Goal: Information Seeking & Learning: Learn about a topic

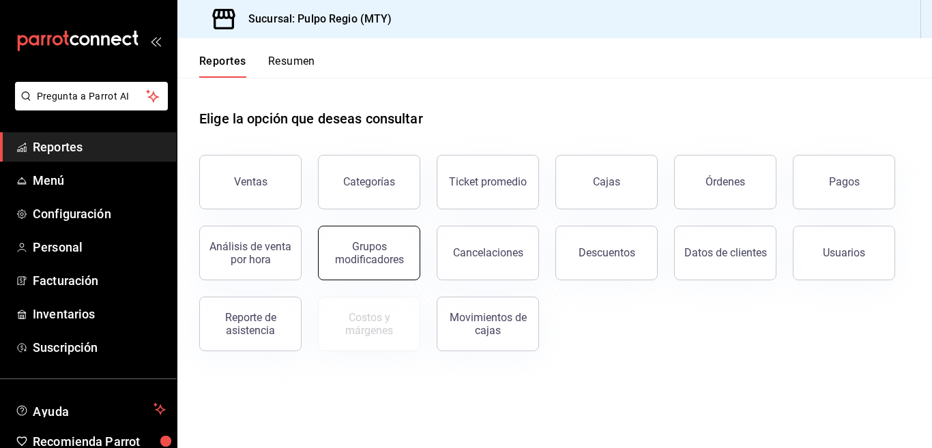
click at [402, 251] on div "Grupos modificadores" at bounding box center [369, 253] width 85 height 26
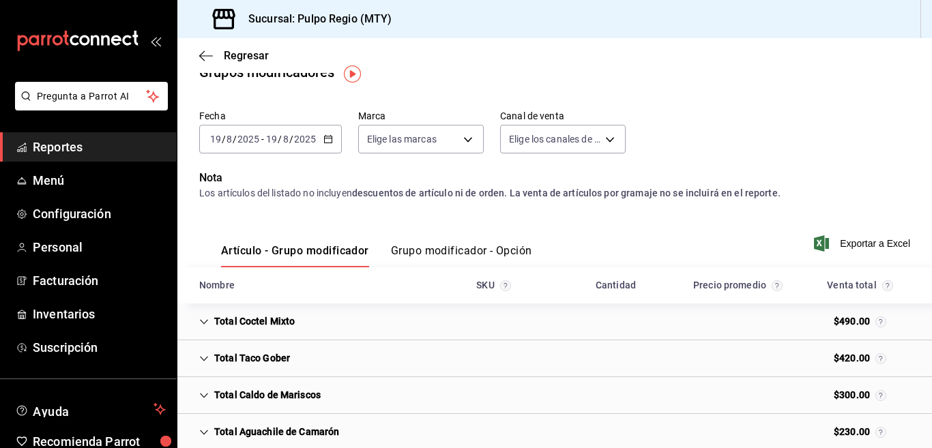
scroll to position [18, 0]
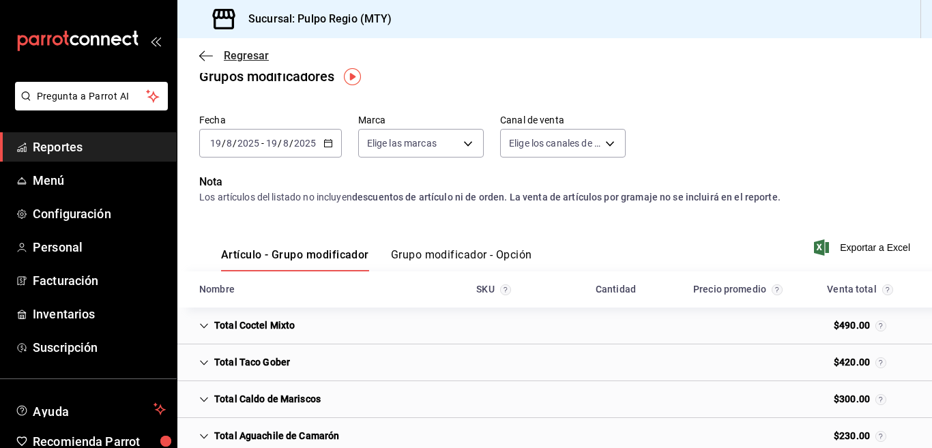
click at [200, 53] on icon "button" at bounding box center [206, 56] width 14 height 12
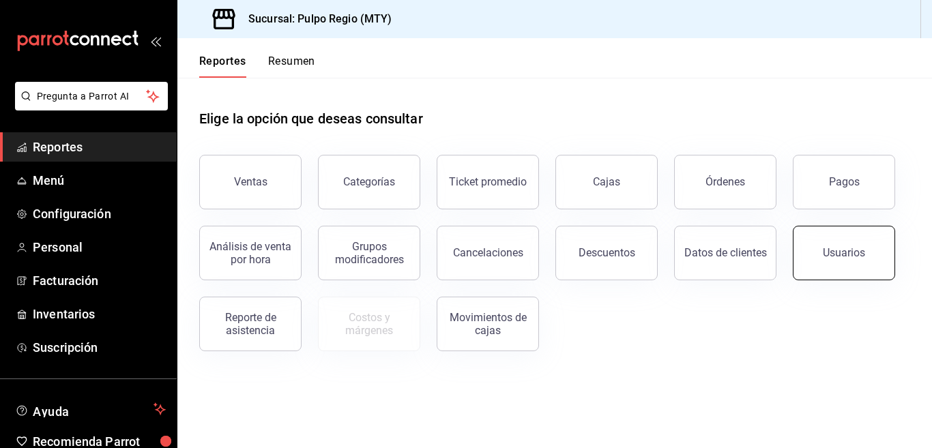
click at [861, 255] on div "Usuarios" at bounding box center [844, 252] width 42 height 13
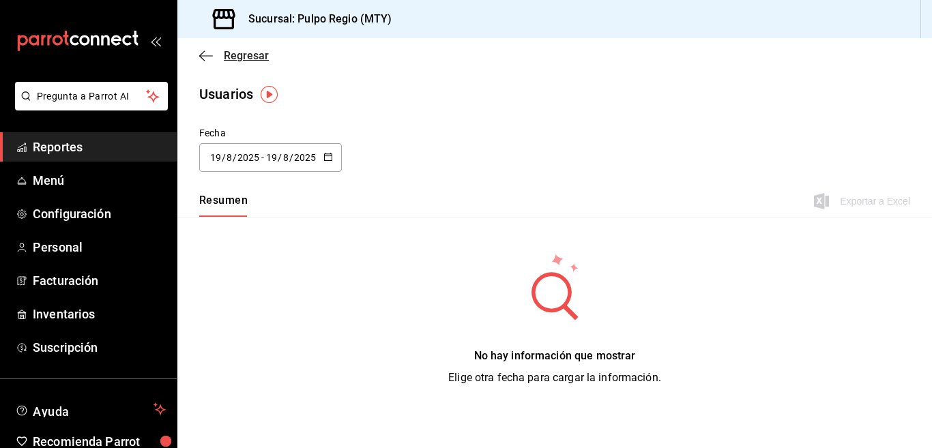
click at [203, 55] on icon "button" at bounding box center [206, 55] width 14 height 1
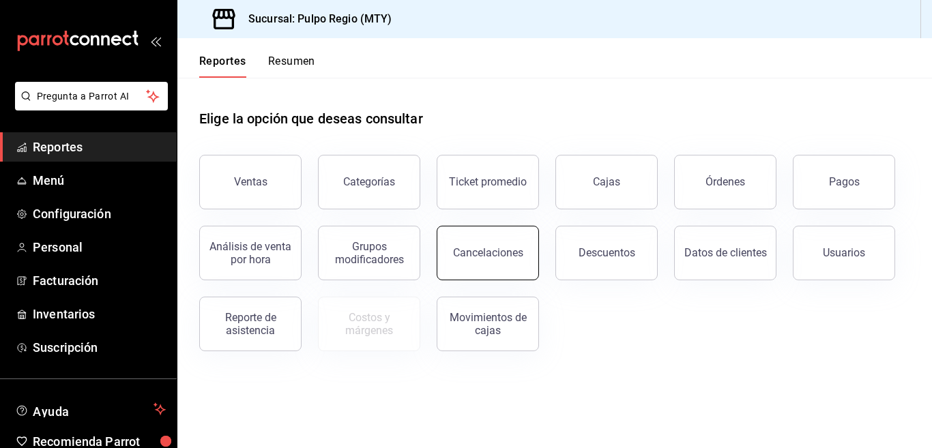
click at [486, 262] on button "Cancelaciones" at bounding box center [488, 253] width 102 height 55
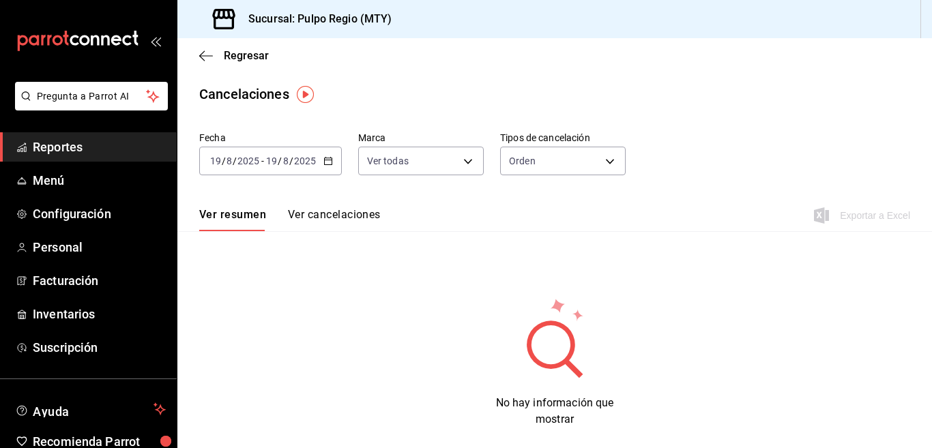
click at [331, 162] on \(Stroke\) "button" at bounding box center [328, 162] width 8 height 8
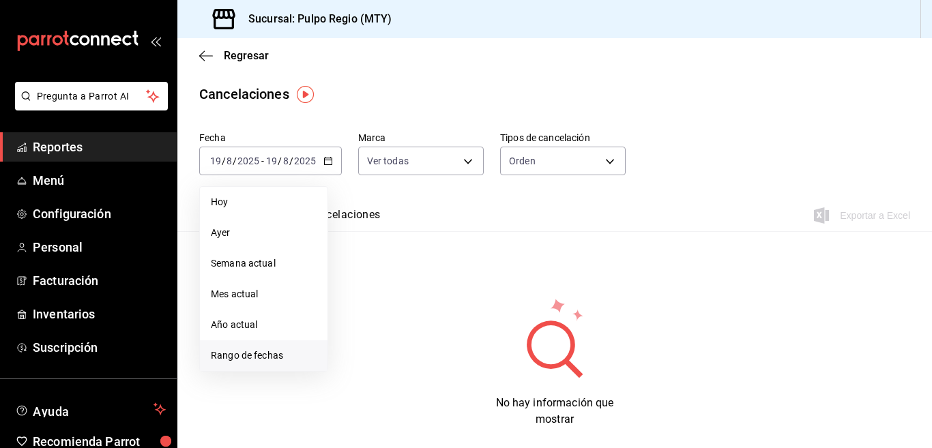
click at [267, 360] on span "Rango de fechas" at bounding box center [264, 356] width 106 height 14
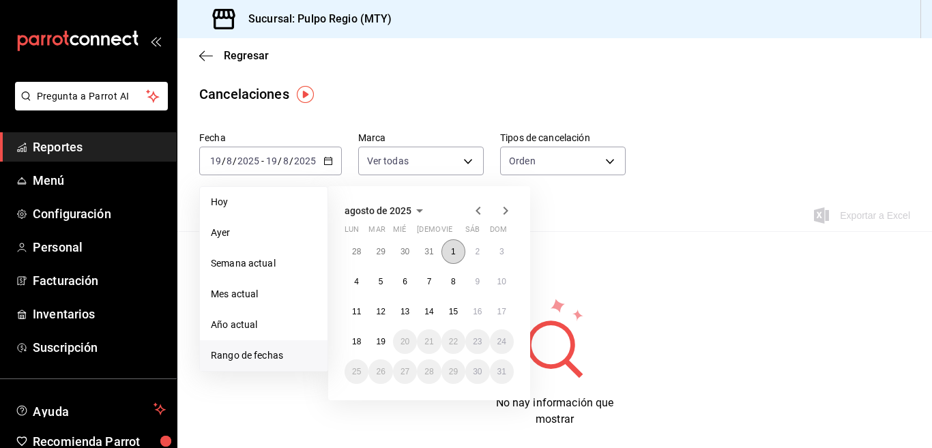
click at [449, 251] on button "1" at bounding box center [453, 251] width 24 height 25
click at [378, 336] on button "19" at bounding box center [380, 341] width 24 height 25
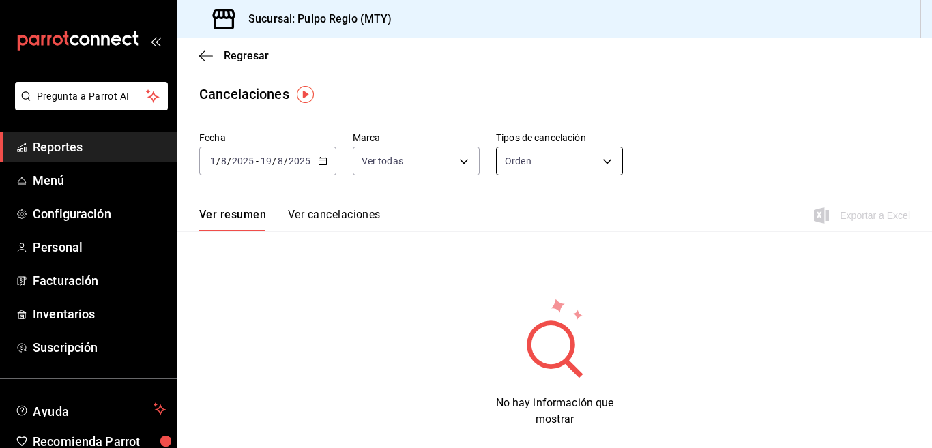
click at [599, 159] on body "Pregunta a Parrot AI Reportes Menú Configuración Personal Facturación Inventari…" at bounding box center [466, 224] width 932 height 448
click at [535, 223] on li "Artículo" at bounding box center [554, 226] width 123 height 23
type input "ORDER_ITEM"
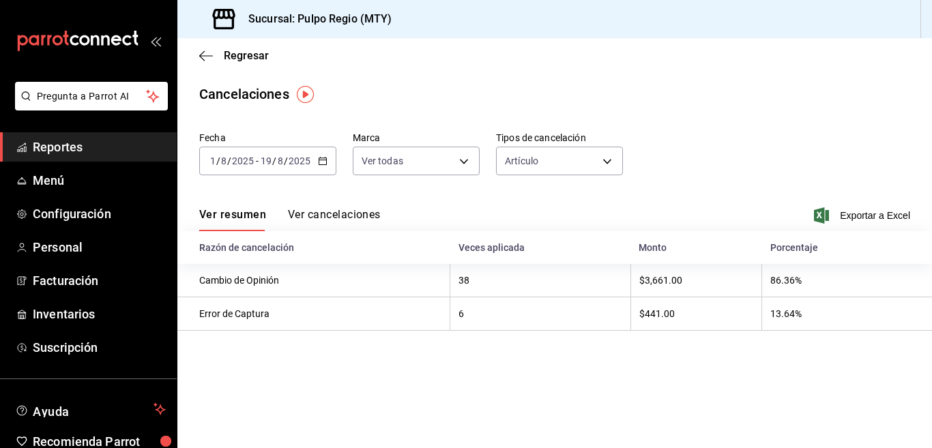
click at [351, 215] on button "Ver cancelaciones" at bounding box center [334, 219] width 93 height 23
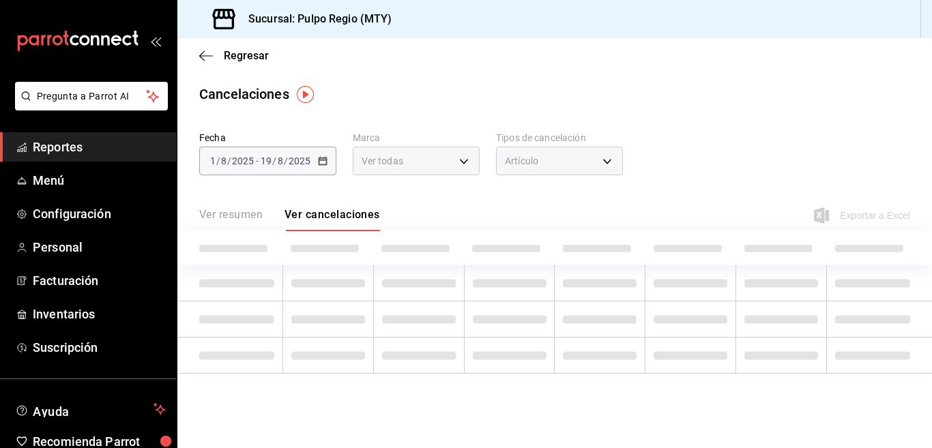
click at [247, 213] on button "Ver resumen" at bounding box center [230, 219] width 63 height 23
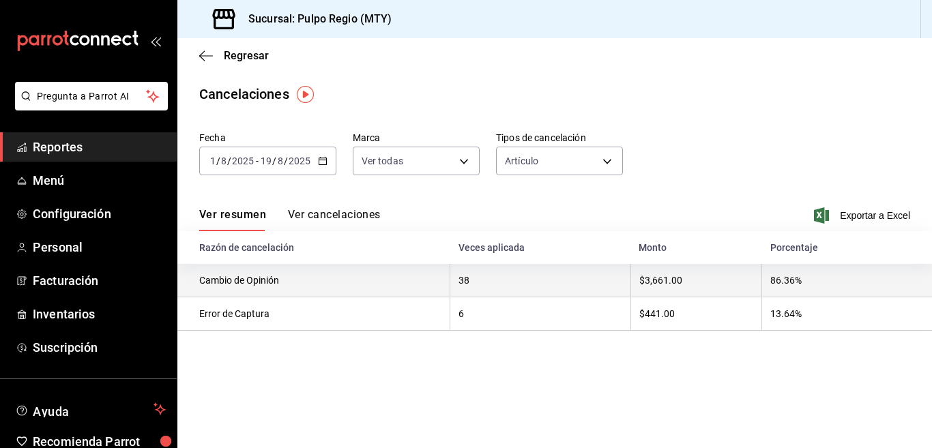
click at [460, 276] on th "38" at bounding box center [540, 280] width 180 height 33
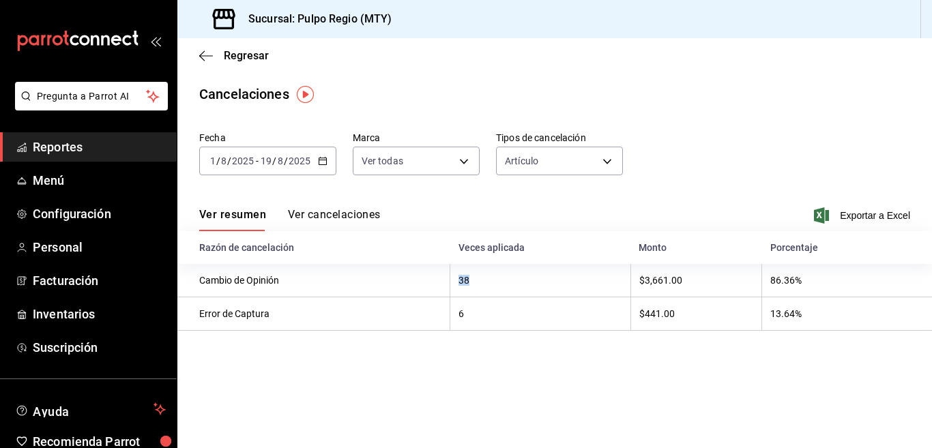
click at [353, 213] on button "Ver cancelaciones" at bounding box center [334, 219] width 93 height 23
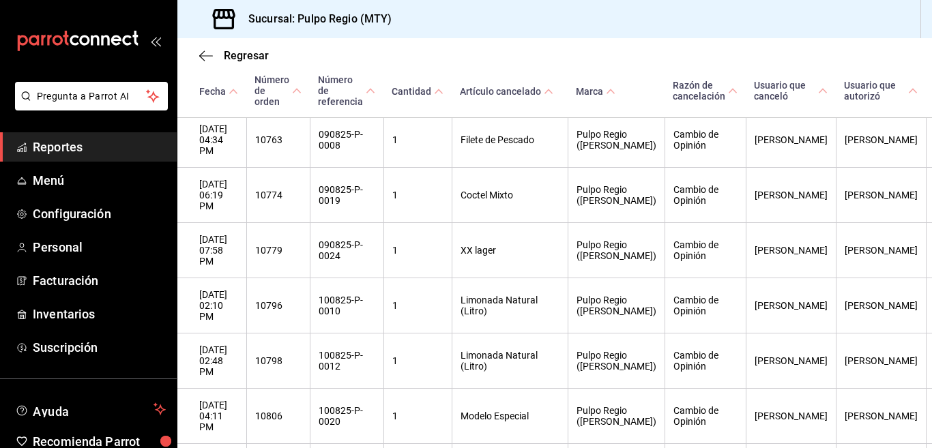
scroll to position [1310, 0]
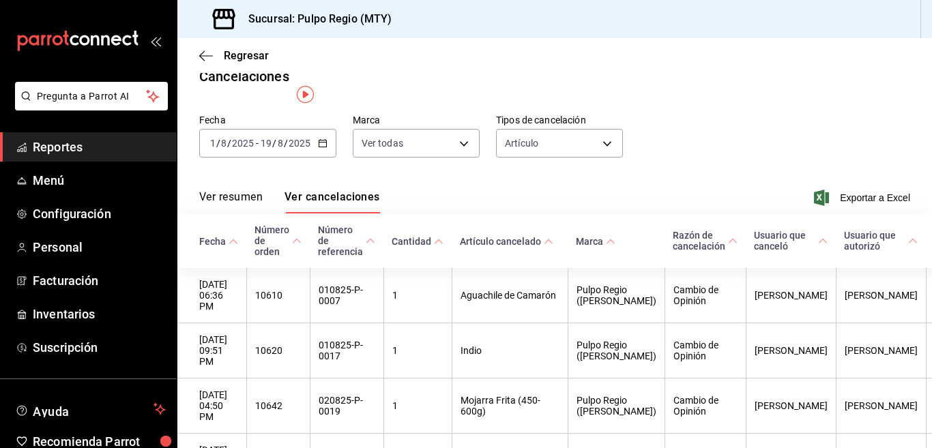
scroll to position [0, 0]
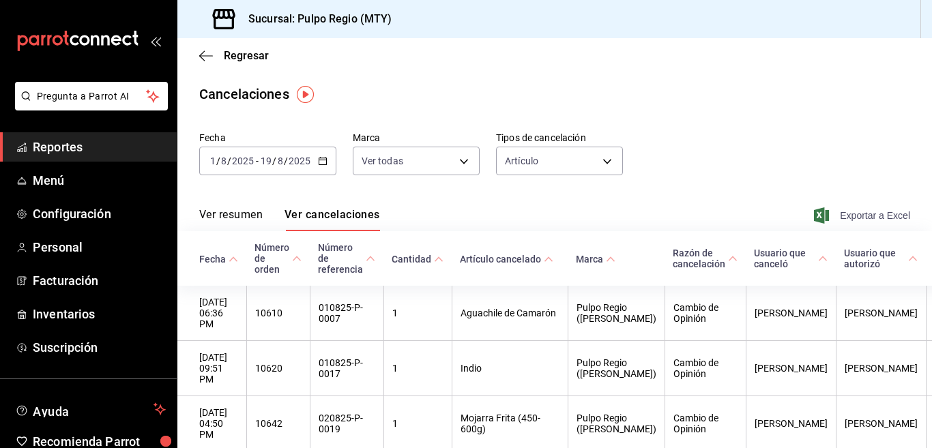
click at [851, 216] on span "Exportar a Excel" at bounding box center [862, 215] width 93 height 16
click at [201, 56] on icon "button" at bounding box center [206, 55] width 14 height 1
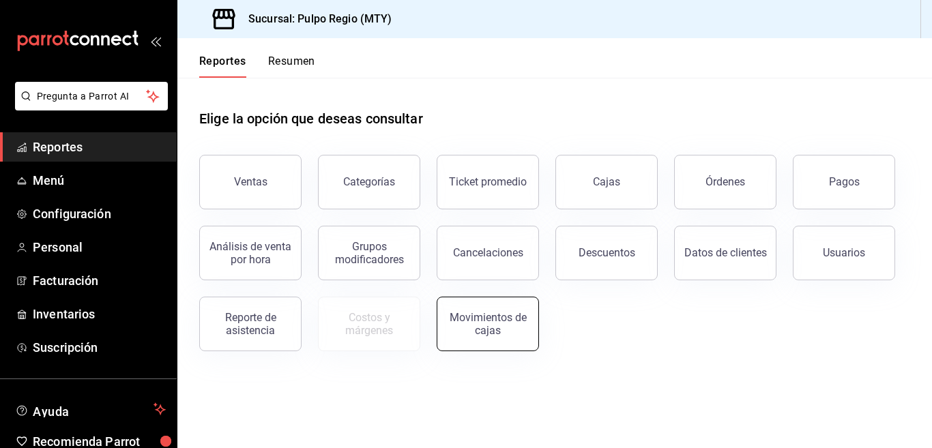
click at [505, 324] on div "Movimientos de cajas" at bounding box center [487, 324] width 85 height 26
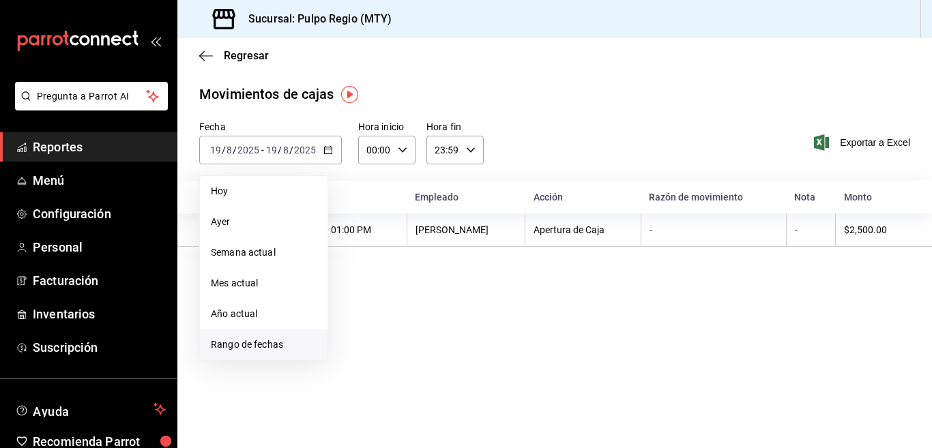
click at [280, 349] on span "Rango de fechas" at bounding box center [264, 345] width 106 height 14
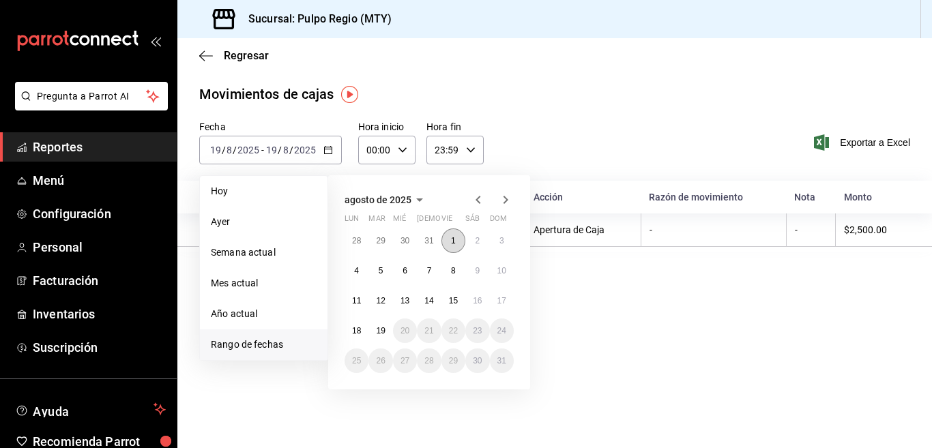
click at [455, 238] on abbr "1" at bounding box center [453, 241] width 5 height 10
click at [383, 332] on abbr "19" at bounding box center [380, 331] width 9 height 10
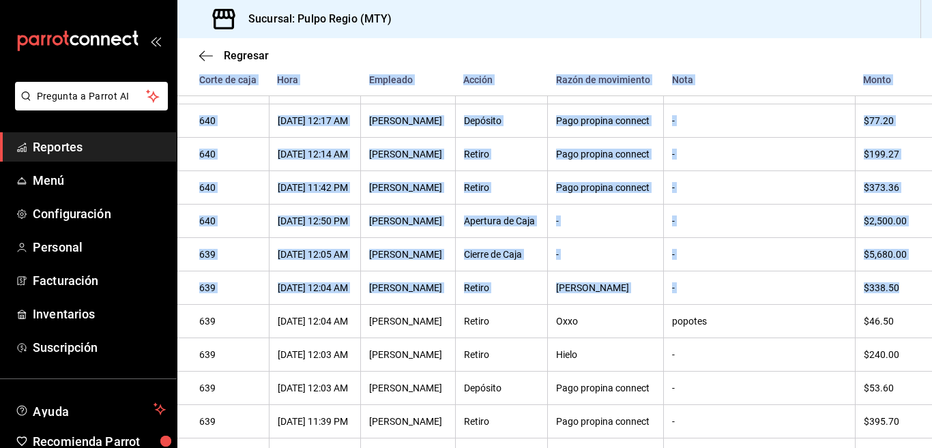
drag, startPoint x: 906, startPoint y: 314, endPoint x: 924, endPoint y: 152, distance: 162.6
click at [924, 158] on div "Regresar Movimientos [PERSON_NAME] Fecha [DATE] [DATE] - [DATE] [DATE] Hora ini…" at bounding box center [554, 243] width 754 height 410
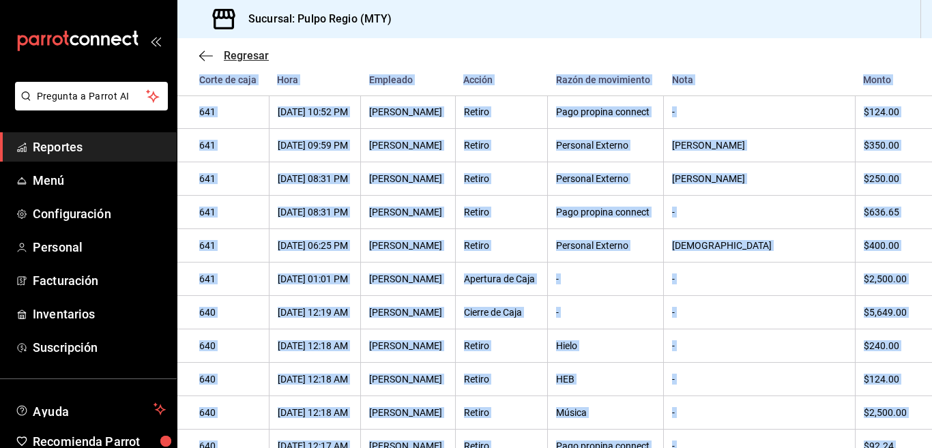
click at [202, 55] on icon "button" at bounding box center [206, 56] width 14 height 12
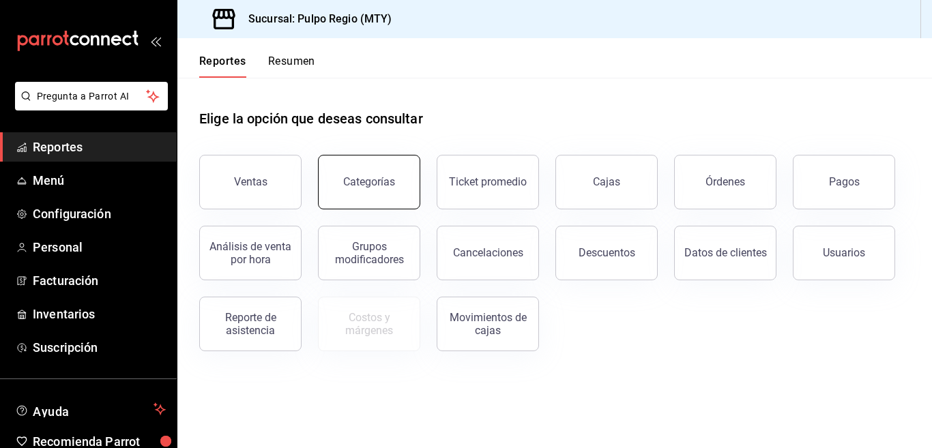
click at [357, 181] on div "Categorías" at bounding box center [369, 181] width 52 height 13
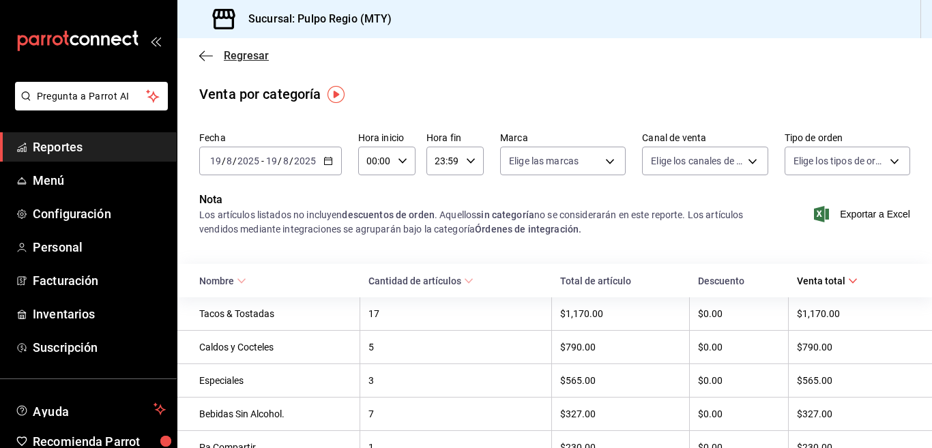
click at [202, 53] on icon "button" at bounding box center [201, 55] width 5 height 10
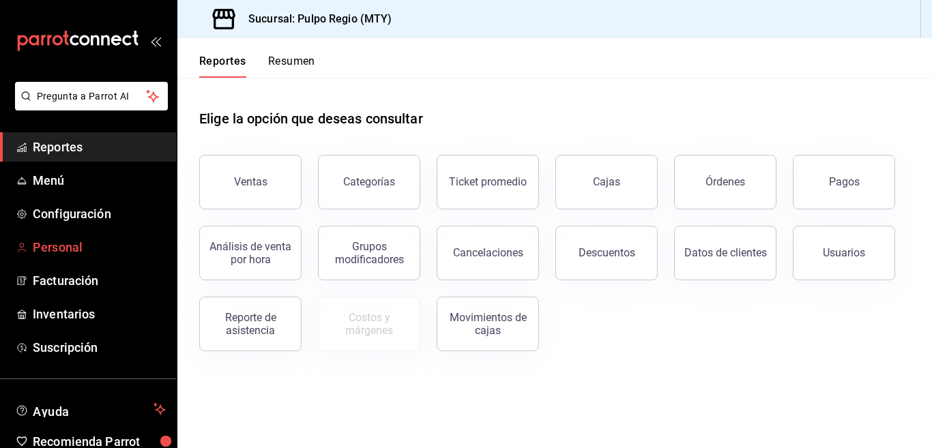
click at [72, 246] on span "Personal" at bounding box center [99, 247] width 133 height 18
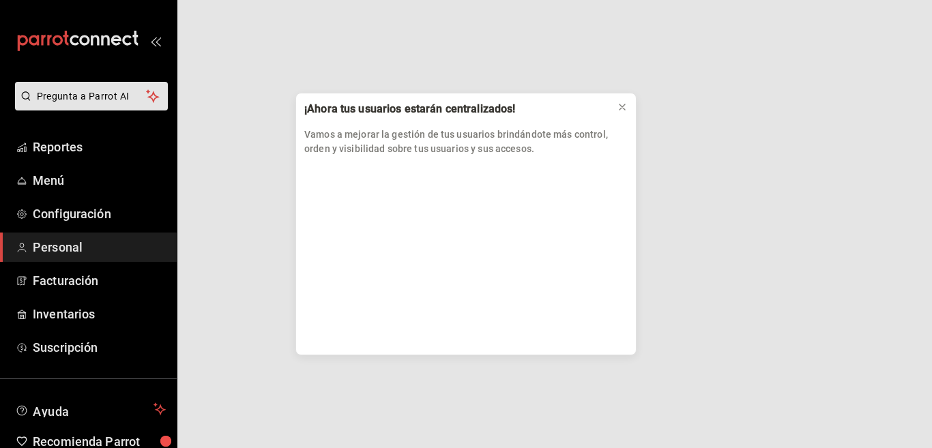
click at [35, 208] on div "¡Ahora tus usuarios estarán centralizados! Vamos a mejorar la gestión de tus us…" at bounding box center [466, 224] width 932 height 448
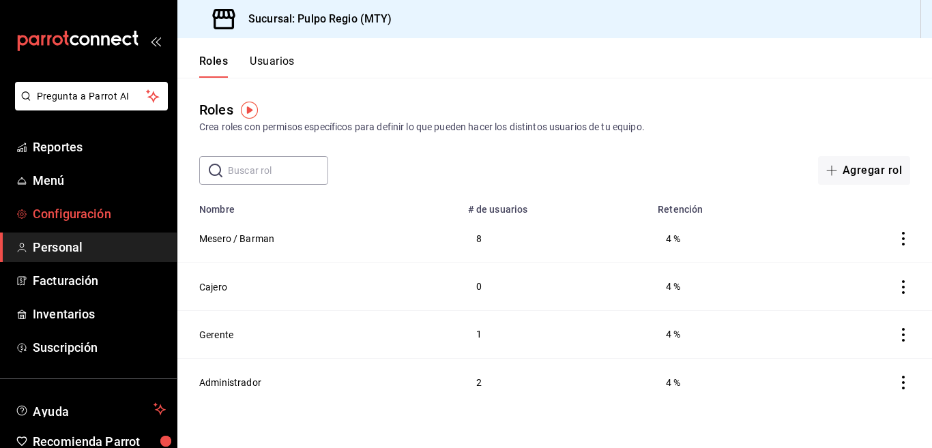
click at [73, 213] on span "Configuración" at bounding box center [99, 214] width 133 height 18
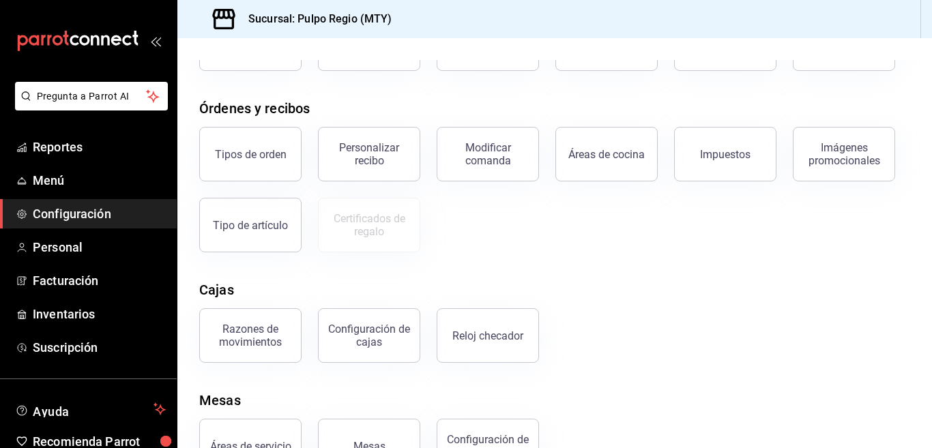
scroll to position [124, 0]
click at [267, 338] on div "Razones de movimientos" at bounding box center [250, 337] width 85 height 26
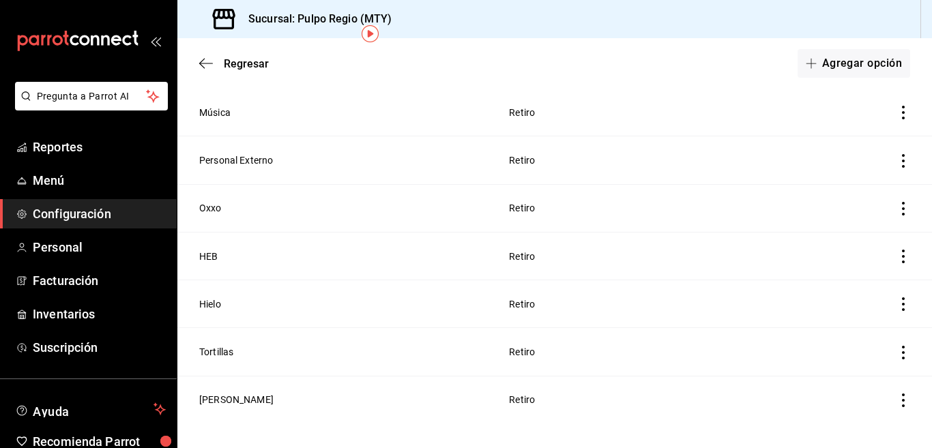
scroll to position [76, 0]
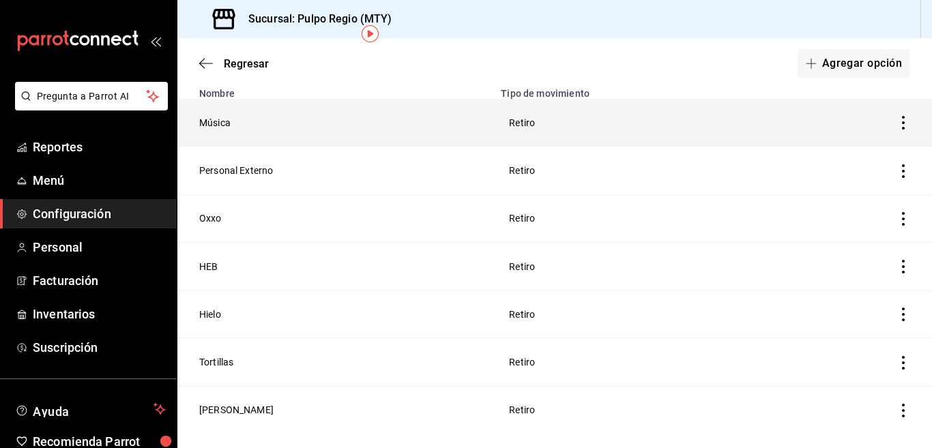
click at [898, 122] on icon "button" at bounding box center [903, 123] width 14 height 14
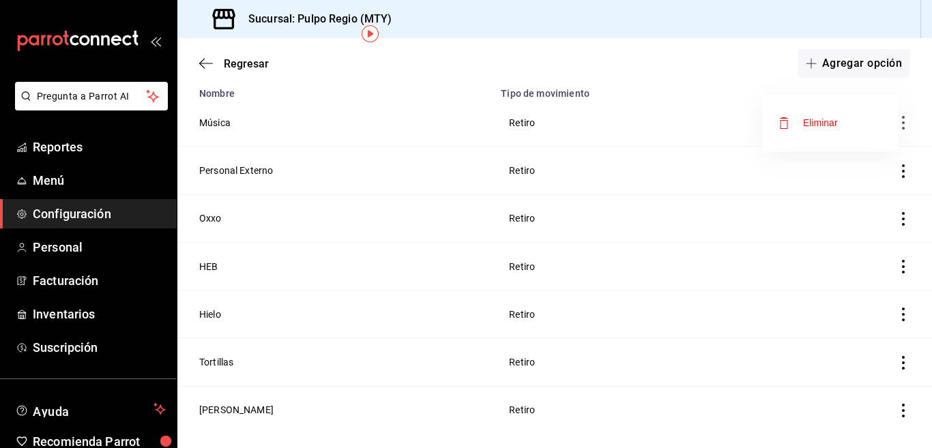
click at [666, 73] on div at bounding box center [466, 224] width 932 height 448
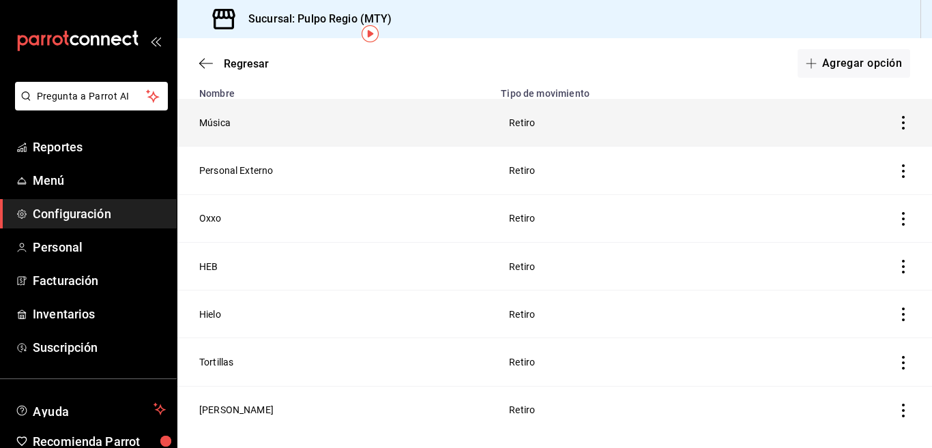
click at [484, 119] on th "Música" at bounding box center [334, 123] width 315 height 48
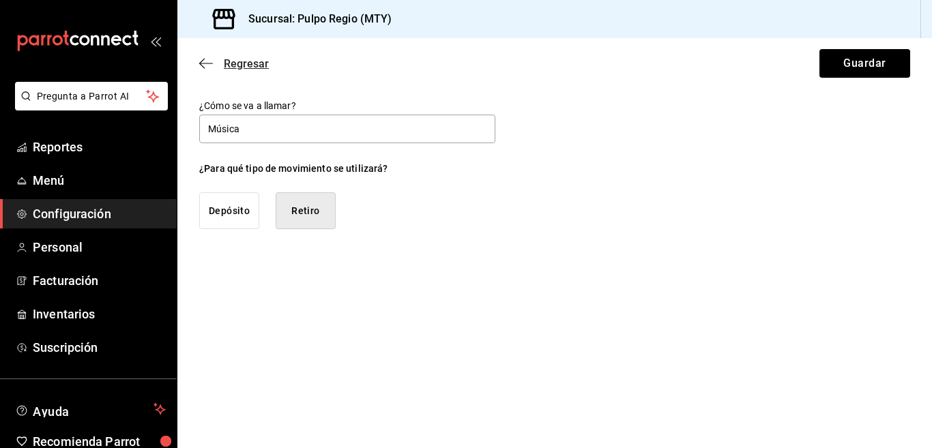
click at [203, 61] on icon "button" at bounding box center [201, 64] width 5 height 10
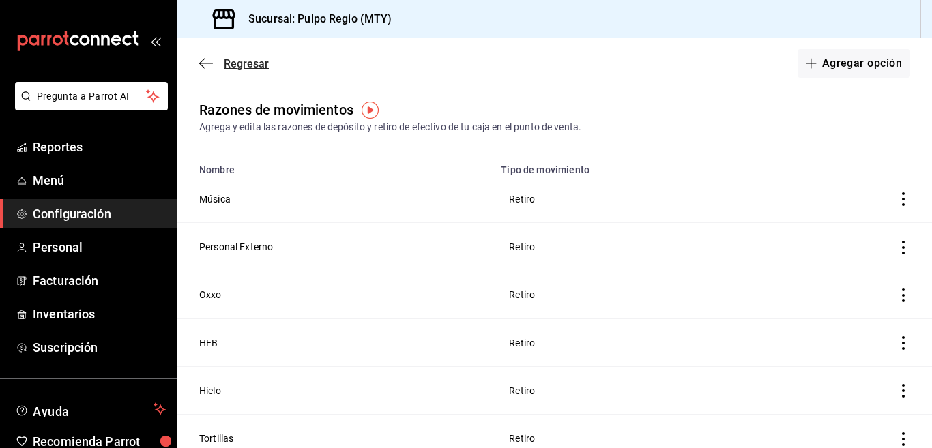
click at [207, 61] on icon "button" at bounding box center [206, 63] width 14 height 12
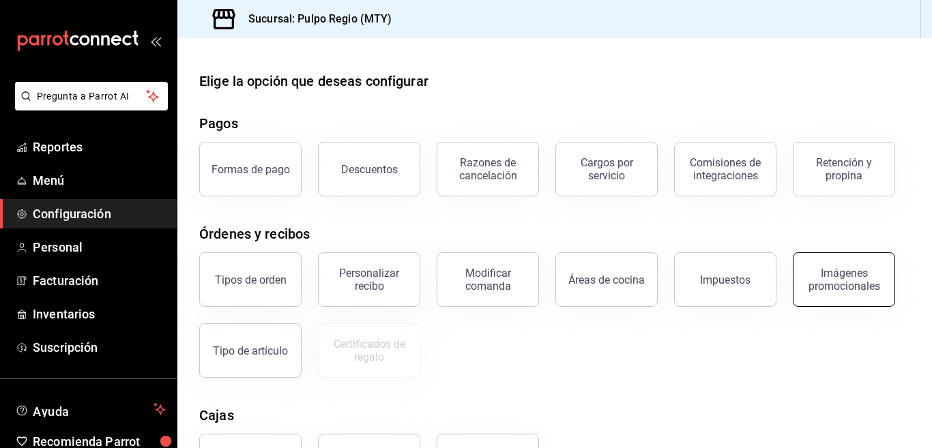
click at [877, 276] on div "Imágenes promocionales" at bounding box center [843, 280] width 85 height 26
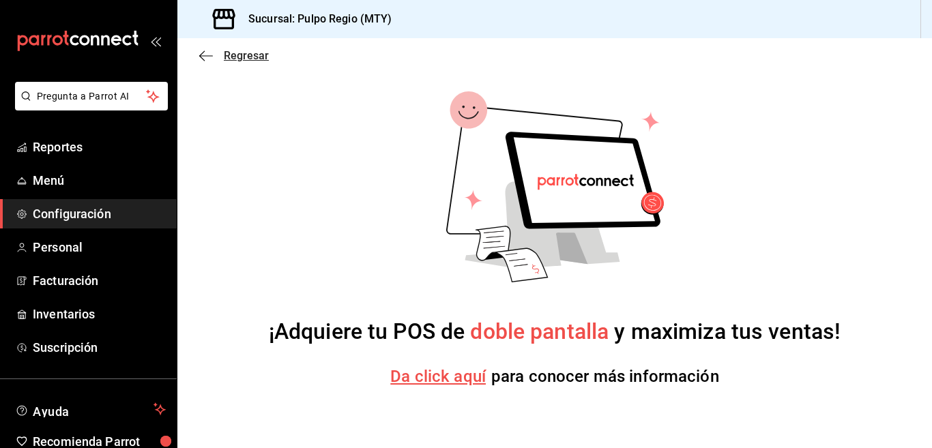
click at [203, 55] on icon "button" at bounding box center [206, 55] width 14 height 1
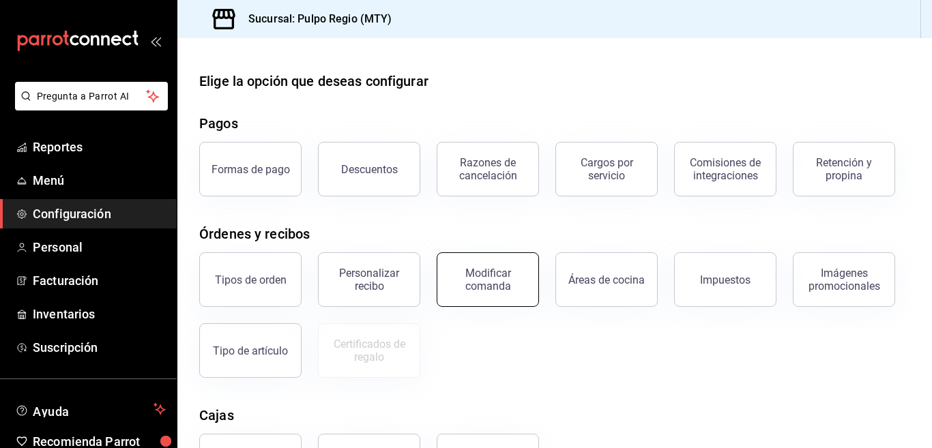
click at [494, 289] on div "Modificar comanda" at bounding box center [487, 280] width 85 height 26
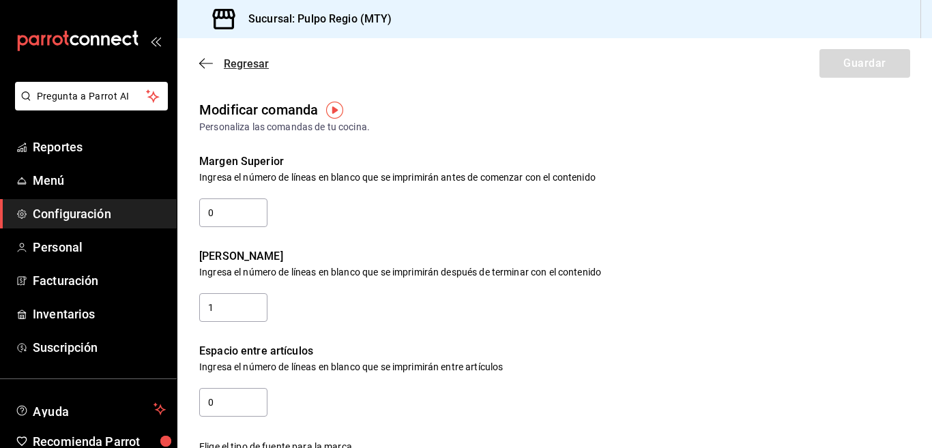
click at [208, 61] on icon "button" at bounding box center [206, 63] width 14 height 12
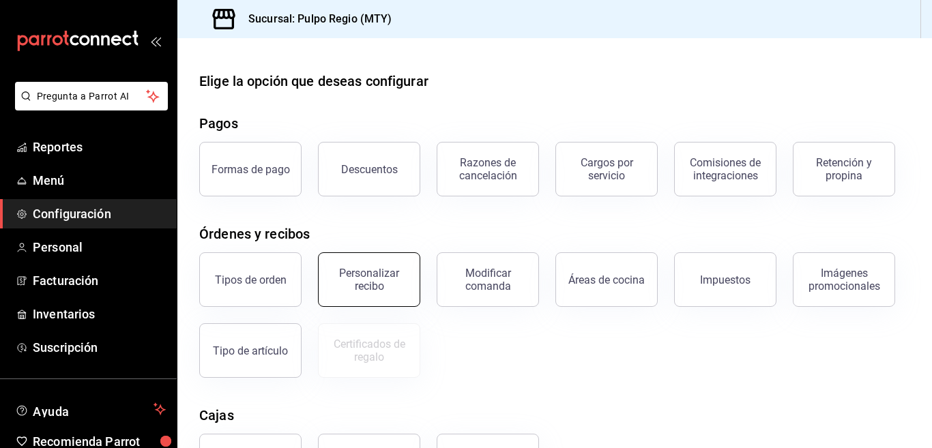
click at [375, 293] on button "Personalizar recibo" at bounding box center [369, 279] width 102 height 55
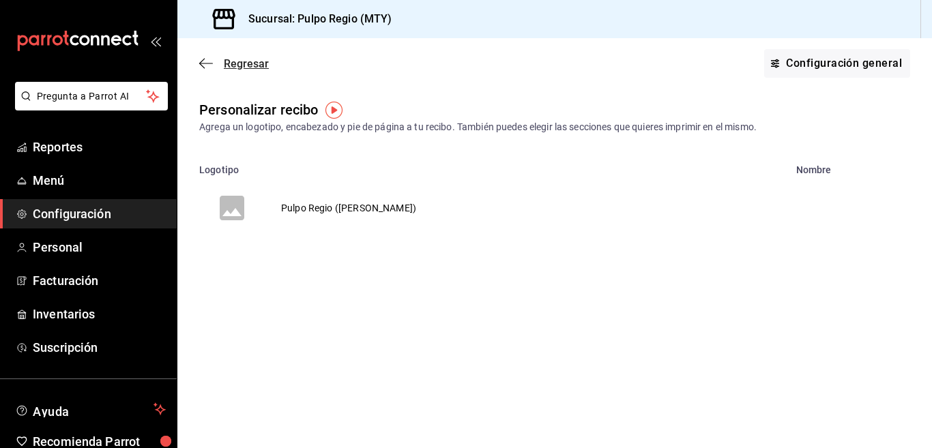
click at [203, 61] on icon "button" at bounding box center [206, 63] width 14 height 12
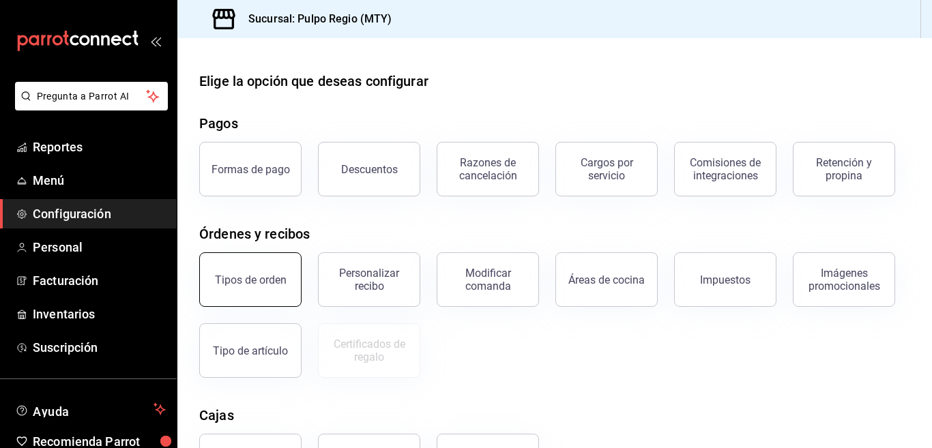
click at [278, 282] on div "Tipos de orden" at bounding box center [251, 279] width 72 height 13
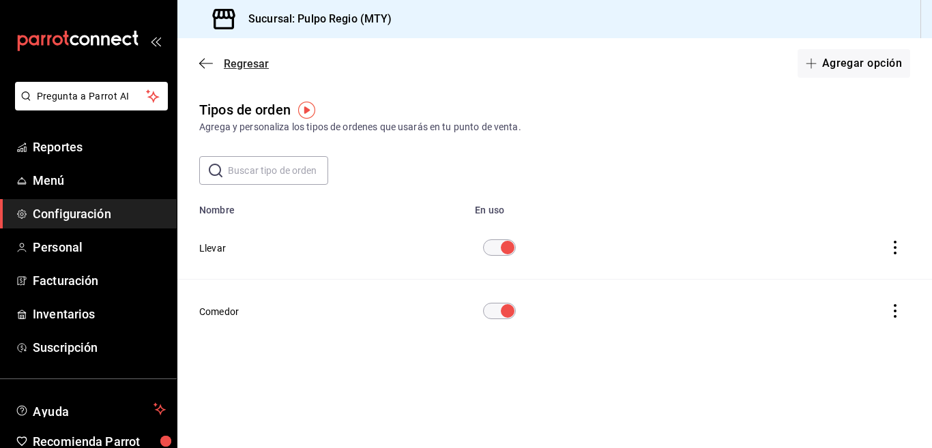
click at [211, 63] on icon "button" at bounding box center [206, 63] width 14 height 1
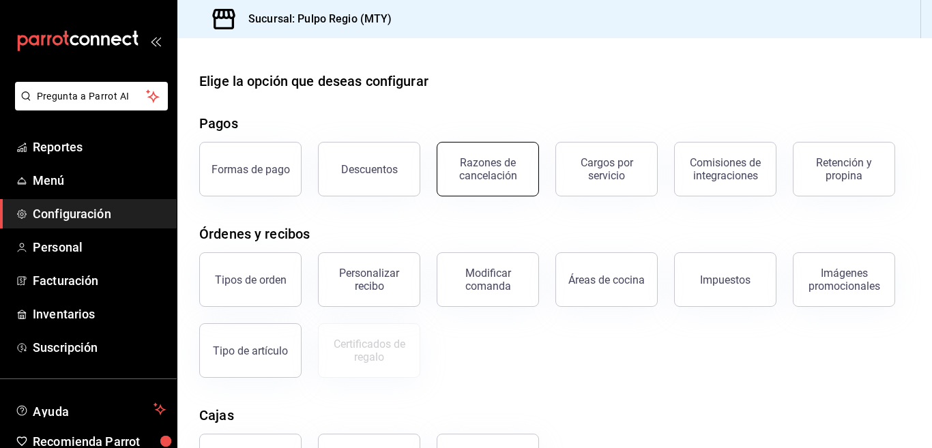
click at [503, 182] on button "Razones de cancelación" at bounding box center [488, 169] width 102 height 55
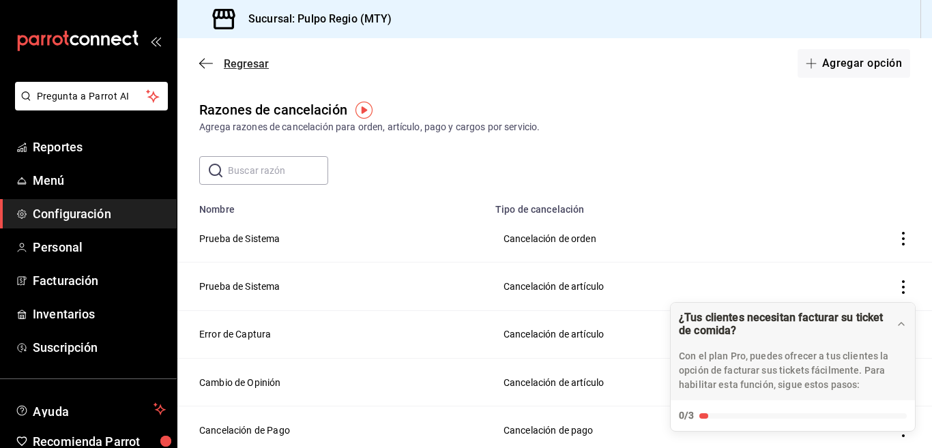
click at [201, 64] on icon "button" at bounding box center [206, 63] width 14 height 12
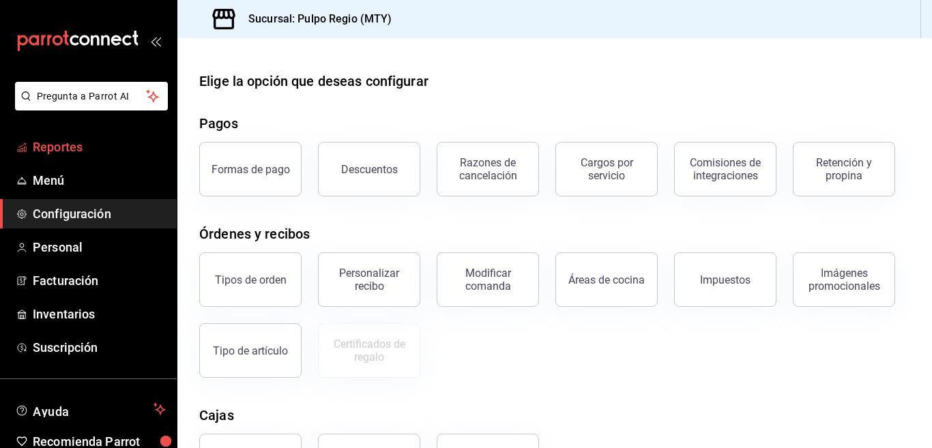
click at [65, 147] on span "Reportes" at bounding box center [99, 147] width 133 height 18
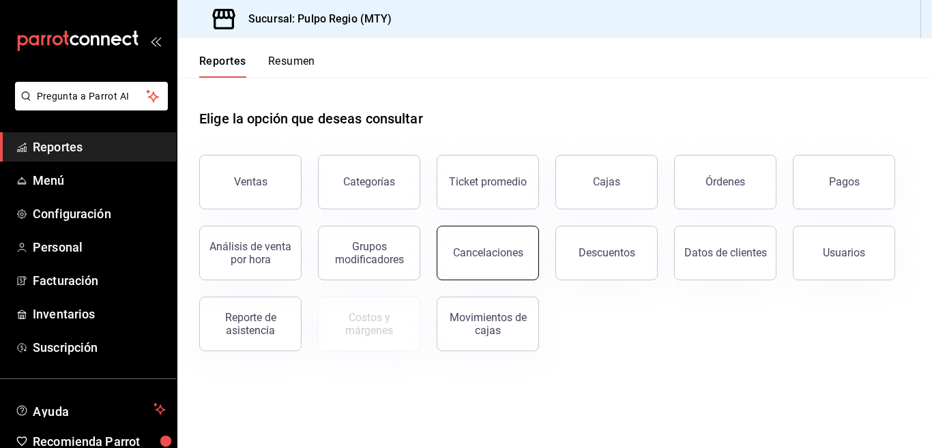
click at [525, 254] on button "Cancelaciones" at bounding box center [488, 253] width 102 height 55
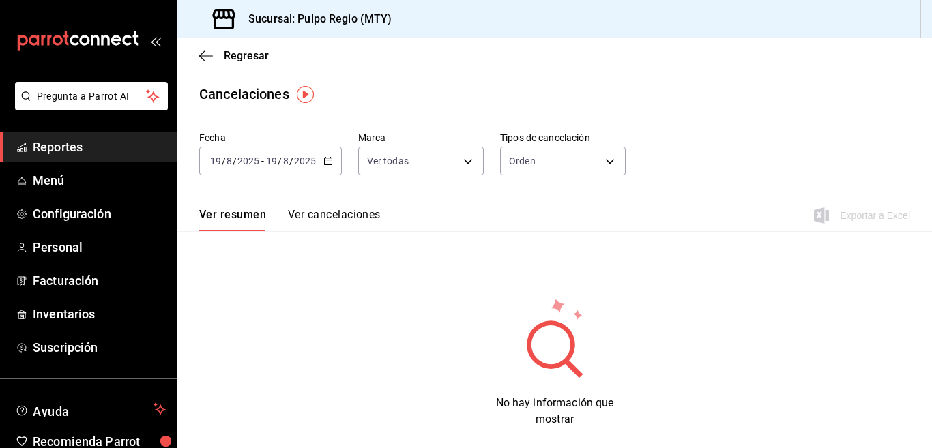
click at [331, 214] on button "Ver cancelaciones" at bounding box center [334, 219] width 93 height 23
click at [604, 157] on body "Pregunta a Parrot AI Reportes Menú Configuración Personal Facturación Inventari…" at bounding box center [466, 224] width 932 height 448
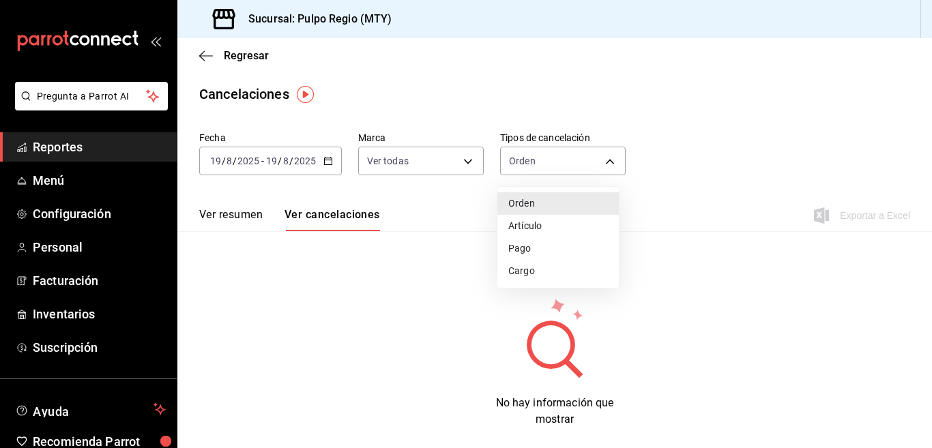
click at [326, 158] on div at bounding box center [466, 224] width 932 height 448
click at [326, 158] on \(Stroke\) "button" at bounding box center [328, 162] width 8 height 8
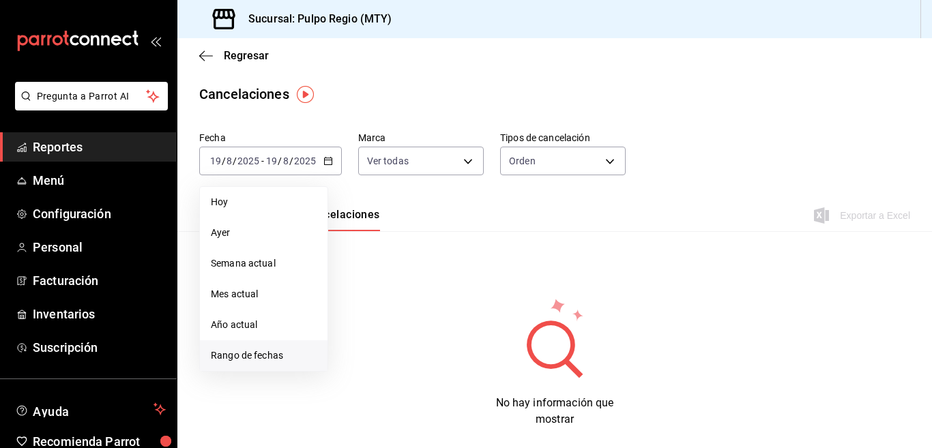
click at [265, 359] on span "Rango de fechas" at bounding box center [264, 356] width 106 height 14
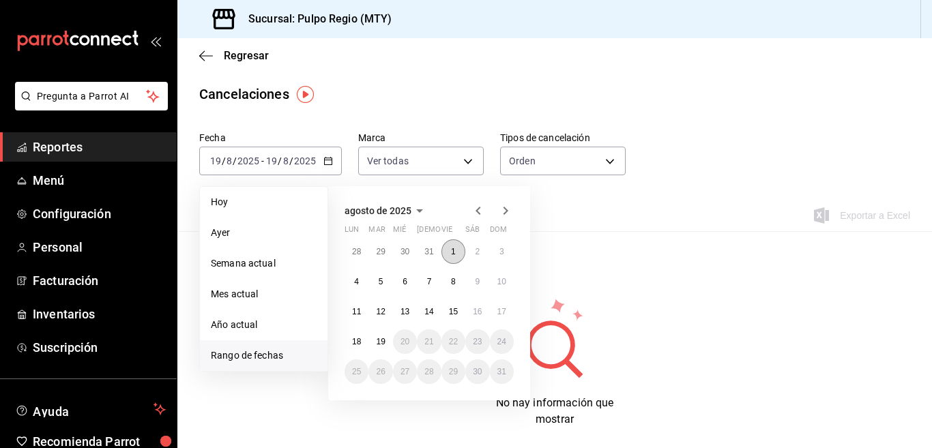
click at [455, 249] on abbr "1" at bounding box center [453, 252] width 5 height 10
click at [384, 338] on abbr "19" at bounding box center [380, 342] width 9 height 10
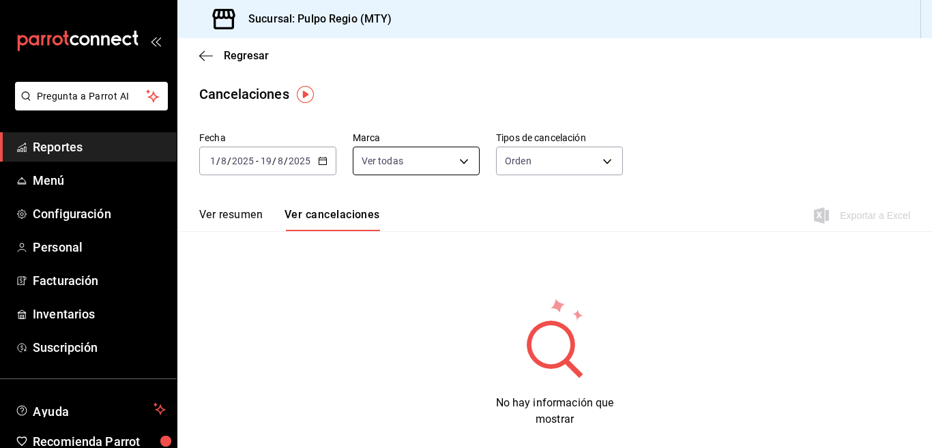
click at [459, 161] on body "Pregunta a Parrot AI Reportes Menú Configuración Personal Facturación Inventari…" at bounding box center [466, 224] width 932 height 448
click at [598, 164] on div at bounding box center [466, 224] width 932 height 448
click at [598, 164] on body "Pregunta a Parrot AI Reportes Menú Configuración Personal Facturación Inventari…" at bounding box center [466, 224] width 932 height 448
click at [518, 246] on li "Pago" at bounding box center [554, 248] width 123 height 23
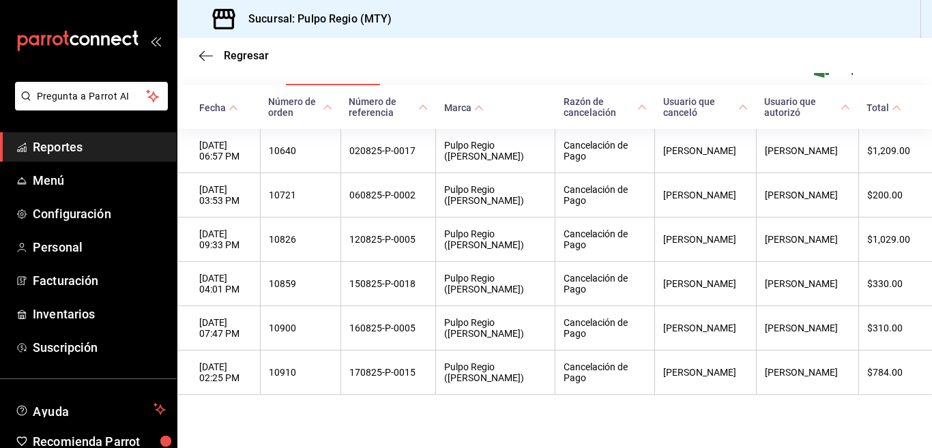
scroll to position [150, 0]
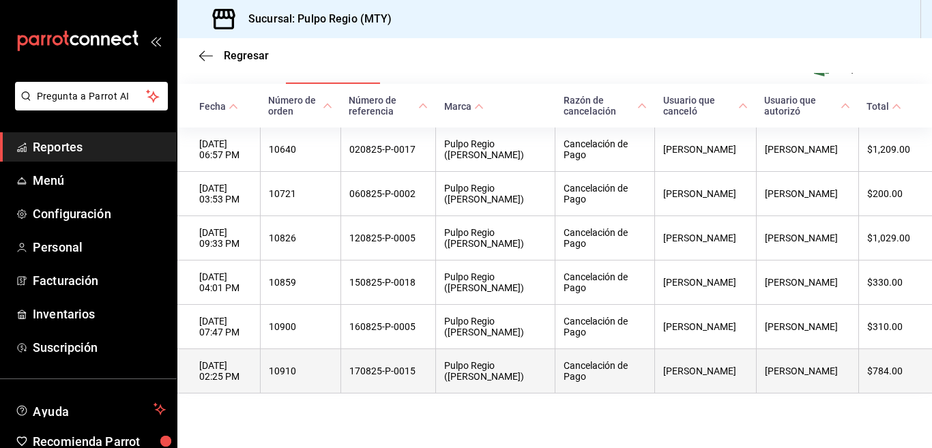
click at [564, 376] on th "Cancelación de Pago" at bounding box center [605, 371] width 100 height 44
click at [858, 385] on th "$784.00" at bounding box center [895, 371] width 74 height 44
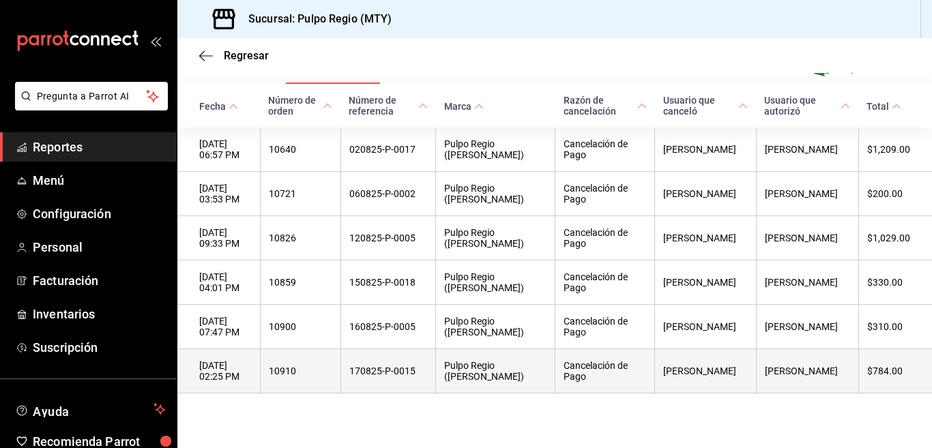
click at [314, 385] on th "10910" at bounding box center [300, 371] width 80 height 44
click at [222, 383] on th "[DATE] 02:25 PM" at bounding box center [218, 371] width 83 height 44
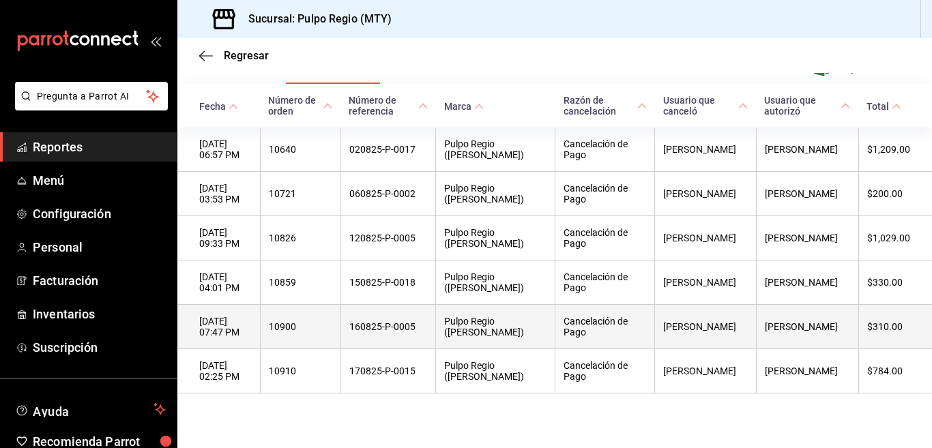
click at [340, 323] on th "10900" at bounding box center [300, 327] width 80 height 44
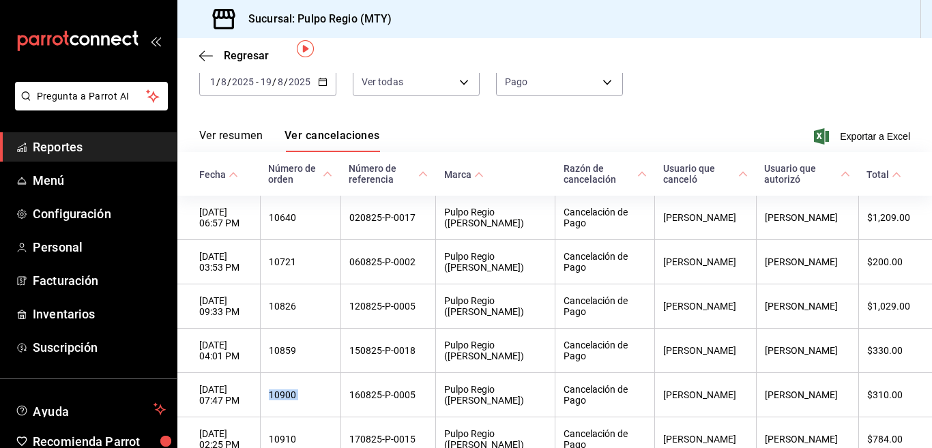
scroll to position [35, 0]
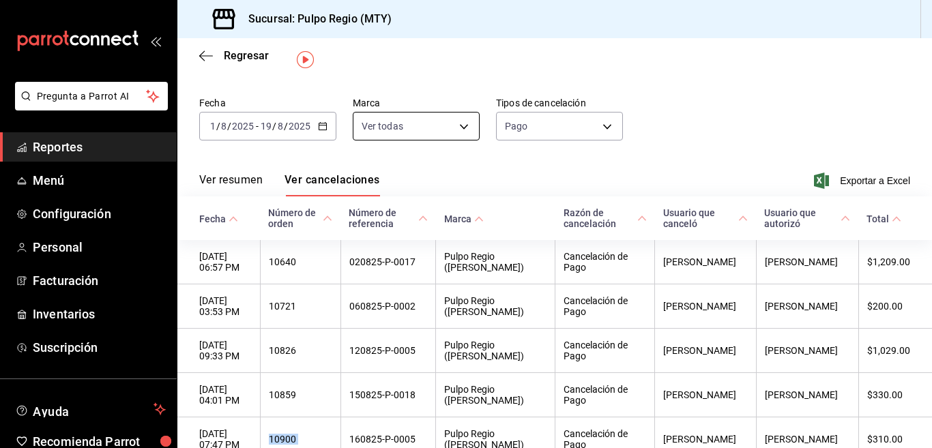
click at [462, 122] on body "Pregunta a Parrot AI Reportes Menú Configuración Personal Facturación Inventari…" at bounding box center [466, 224] width 932 height 448
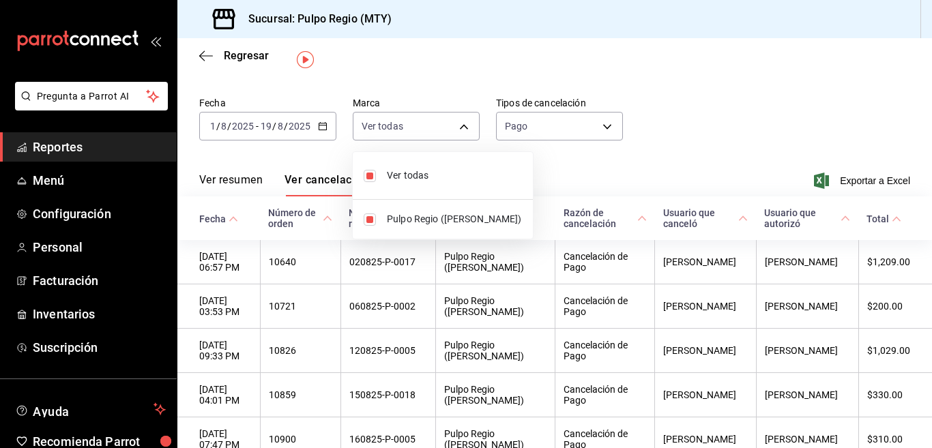
click at [680, 114] on div at bounding box center [466, 224] width 932 height 448
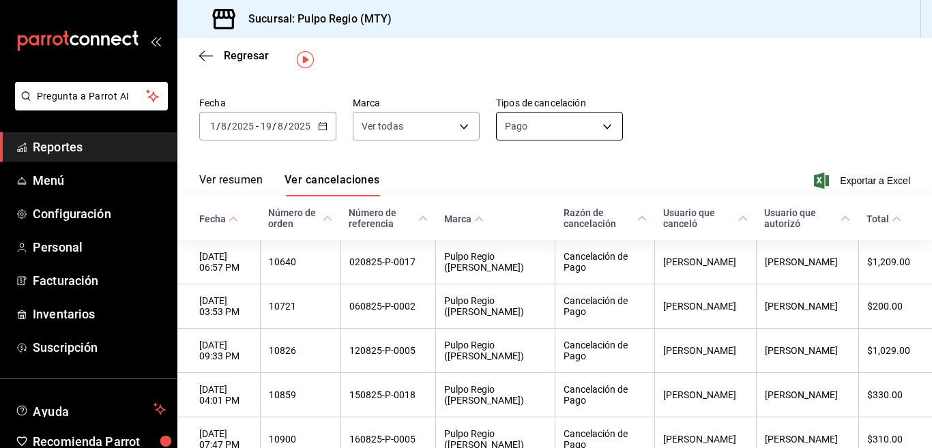
click at [602, 127] on body "Pregunta a Parrot AI Reportes Menú Configuración Personal Facturación Inventari…" at bounding box center [466, 224] width 932 height 448
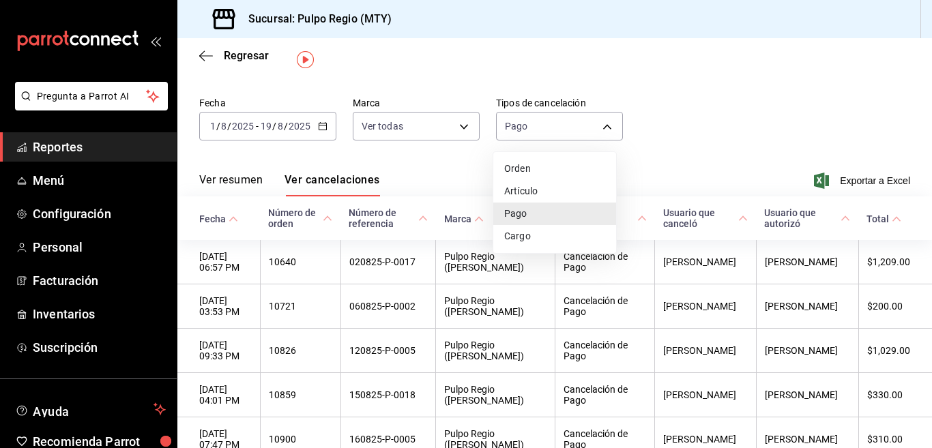
click at [520, 238] on li "Cargo" at bounding box center [554, 236] width 123 height 23
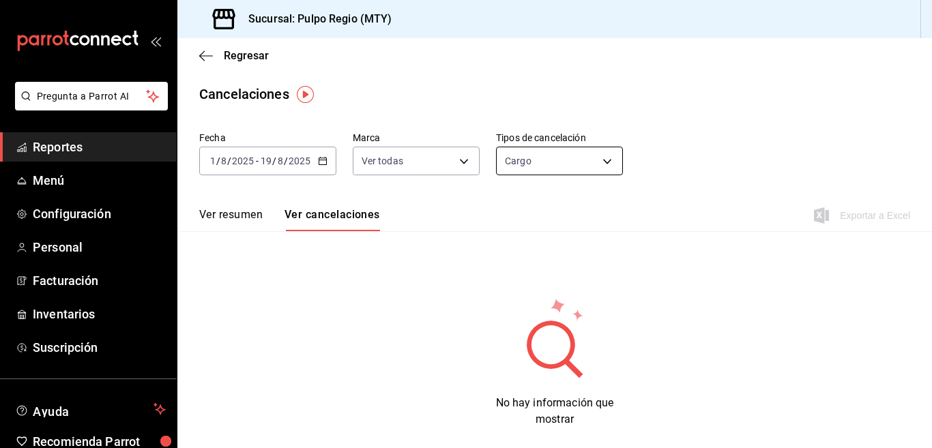
click at [602, 161] on body "Pregunta a Parrot AI Reportes Menú Configuración Personal Facturación Inventari…" at bounding box center [466, 224] width 932 height 448
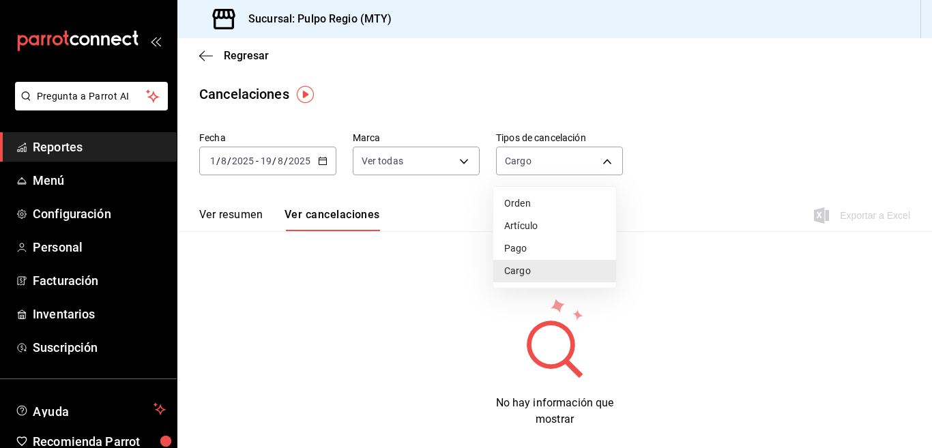
click at [517, 206] on li "Orden" at bounding box center [554, 203] width 123 height 23
click at [604, 160] on body "Pregunta a Parrot AI Reportes Menú Configuración Personal Facturación Inventari…" at bounding box center [466, 224] width 932 height 448
click at [525, 222] on li "Artículo" at bounding box center [554, 226] width 123 height 23
type input "ORDER_ITEM"
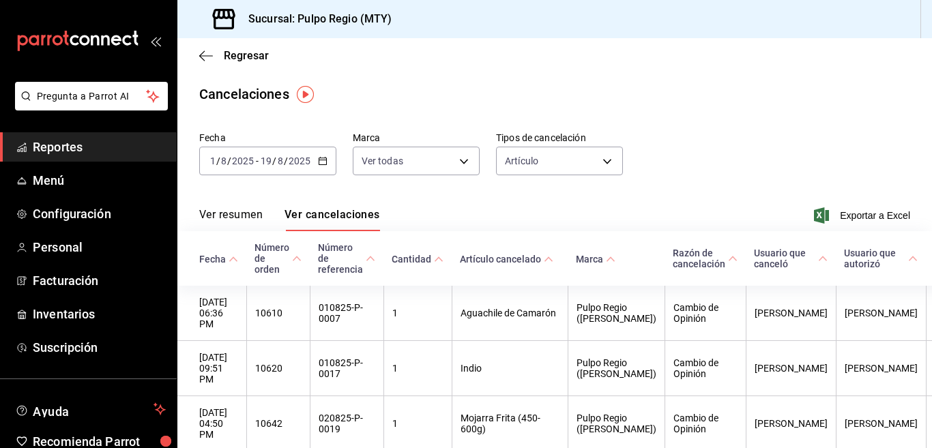
click at [308, 97] on img "button" at bounding box center [305, 94] width 17 height 17
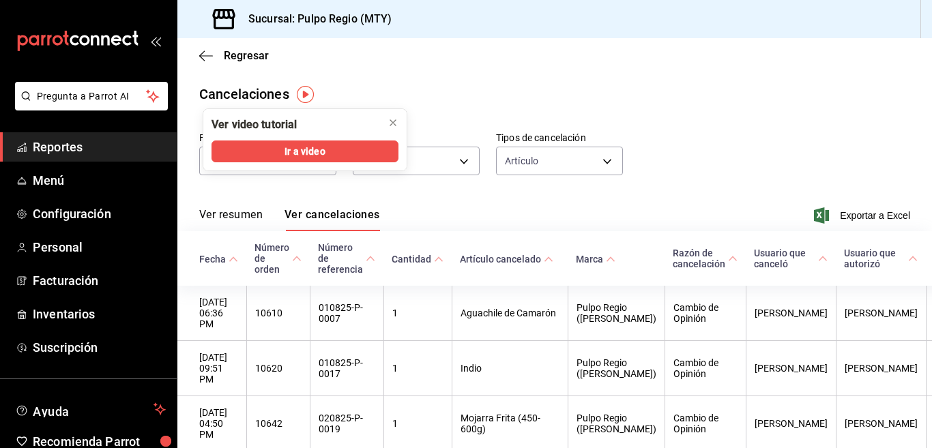
click at [295, 146] on button "Ir a video" at bounding box center [304, 151] width 187 height 22
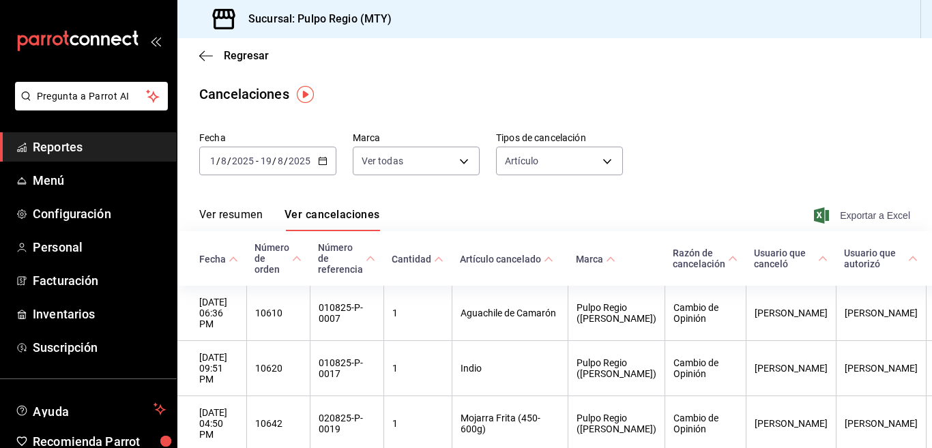
click at [843, 214] on span "Exportar a Excel" at bounding box center [862, 215] width 93 height 16
